Goal: Transaction & Acquisition: Purchase product/service

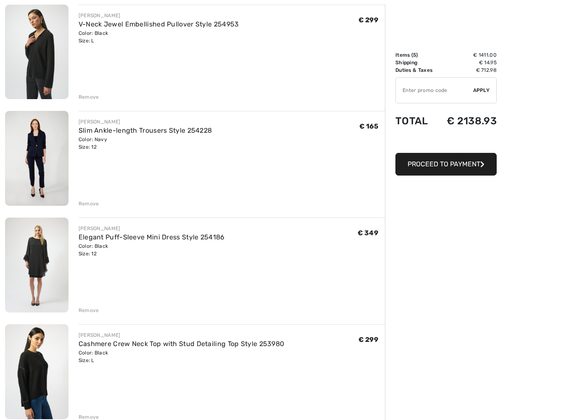
scroll to position [224, 0]
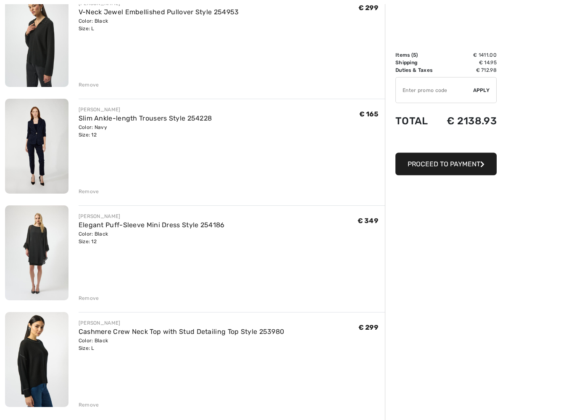
click at [83, 132] on div "Color: Navy Size: 12" at bounding box center [146, 131] width 134 height 15
click at [86, 128] on div "Color: Navy Size: 12" at bounding box center [146, 131] width 134 height 15
click at [97, 122] on link "Slim Ankle-length Trousers Style 254228" at bounding box center [146, 119] width 134 height 8
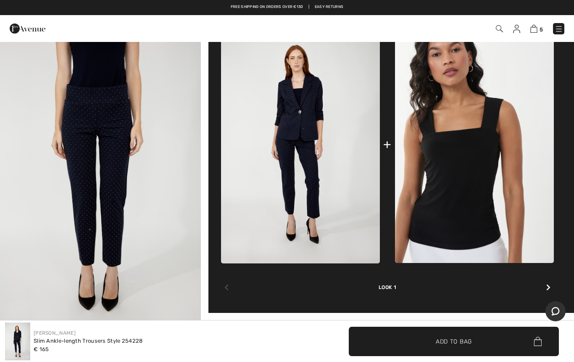
scroll to position [280, 0]
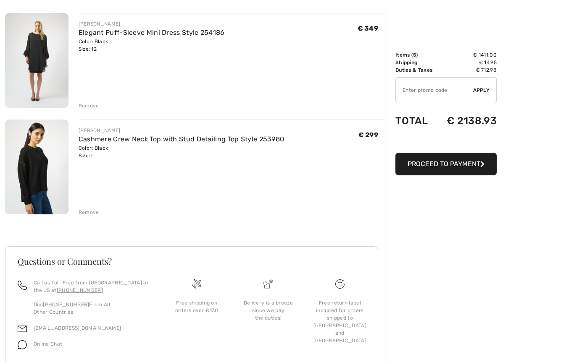
scroll to position [428, 0]
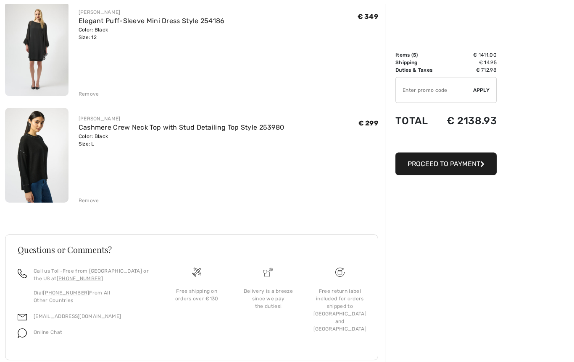
click at [82, 131] on link "Cashmere Crew Neck Top with Stud Detailing Top Style 253980" at bounding box center [182, 128] width 206 height 8
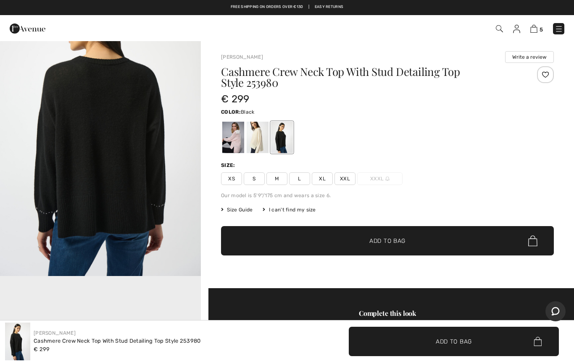
scroll to position [391, 0]
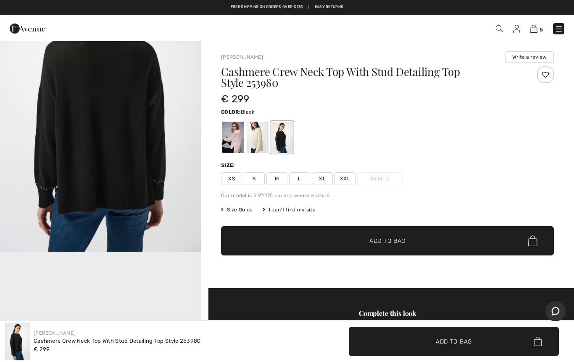
click at [236, 141] on div at bounding box center [233, 137] width 22 height 31
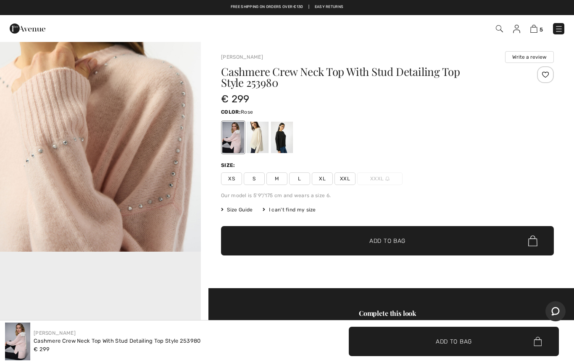
click at [236, 142] on div at bounding box center [233, 137] width 22 height 31
click at [257, 144] on div at bounding box center [257, 137] width 22 height 31
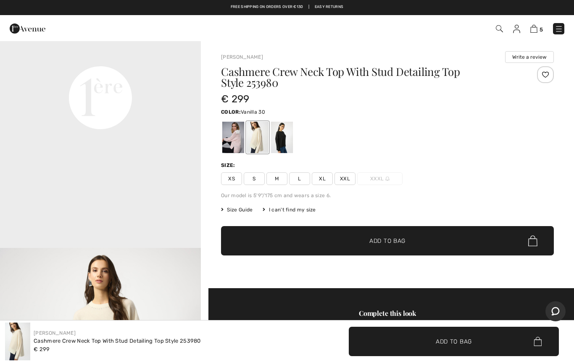
scroll to position [697, 0]
click at [282, 145] on div at bounding box center [282, 137] width 22 height 31
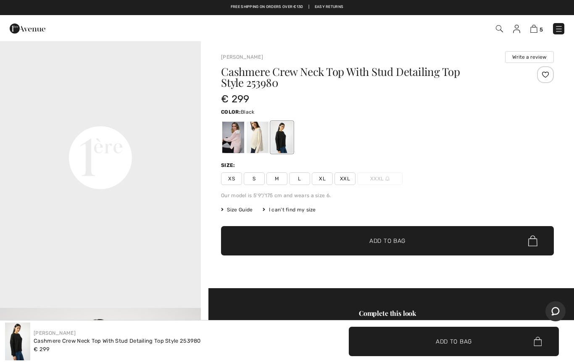
scroll to position [637, 0]
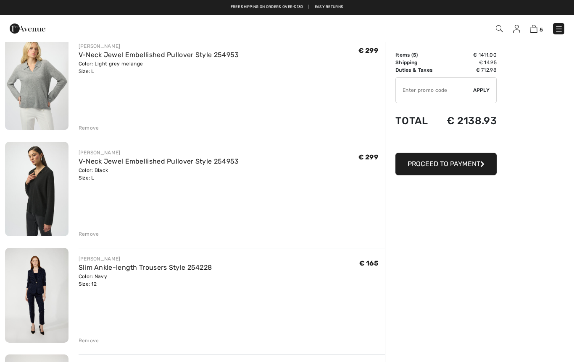
scroll to position [45, 0]
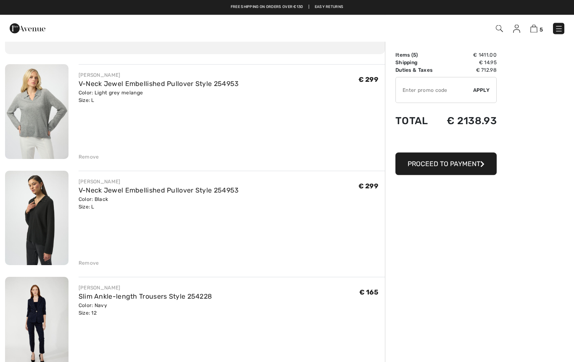
click at [32, 115] on img at bounding box center [36, 112] width 63 height 95
click at [35, 100] on img at bounding box center [36, 112] width 63 height 95
click at [123, 86] on link "V-Neck Jewel Embellished Pullover Style 254953" at bounding box center [159, 84] width 160 height 8
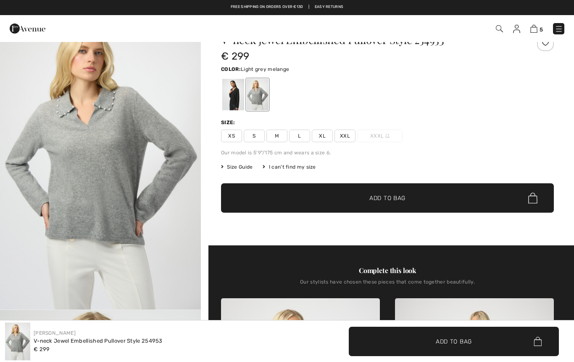
scroll to position [10, 0]
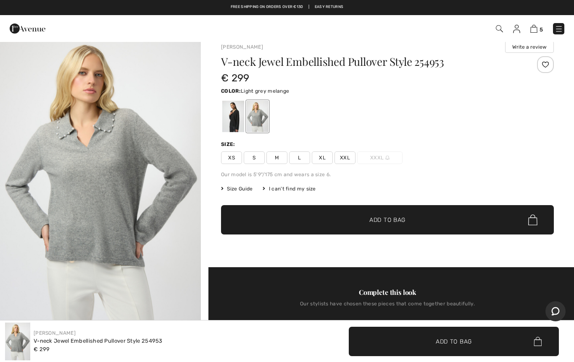
click at [234, 113] on div at bounding box center [233, 116] width 22 height 31
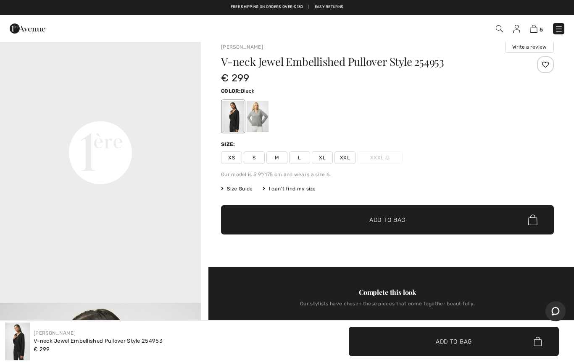
scroll to position [628, 0]
